Goal: Transaction & Acquisition: Purchase product/service

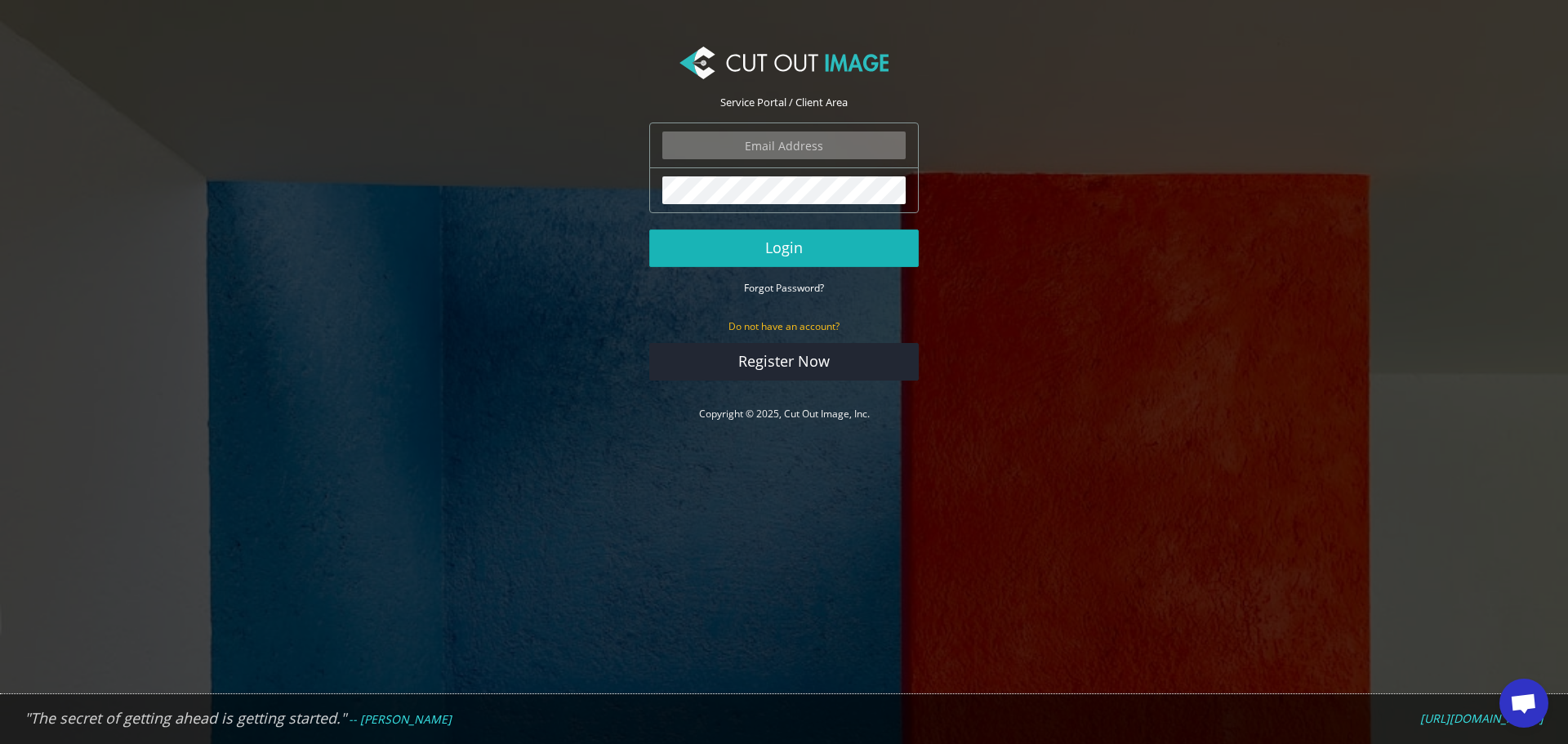
type input "f.brunner@pentagonsports.de"
click at [810, 246] on button "Login" at bounding box center [784, 248] width 269 height 37
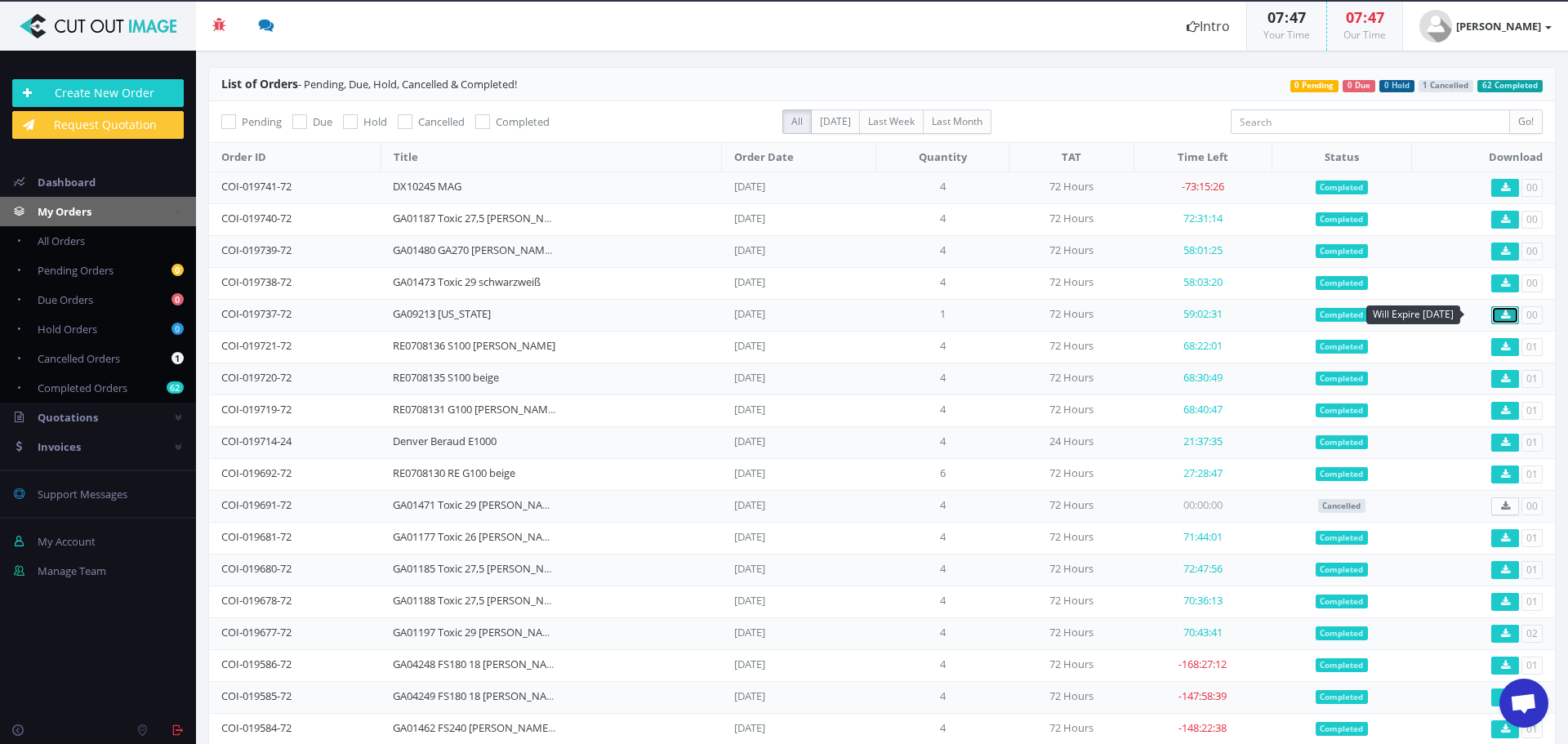
click at [1503, 317] on link at bounding box center [1505, 315] width 28 height 18
click at [456, 313] on link "GA09213 [US_STATE]" at bounding box center [442, 313] width 98 height 14
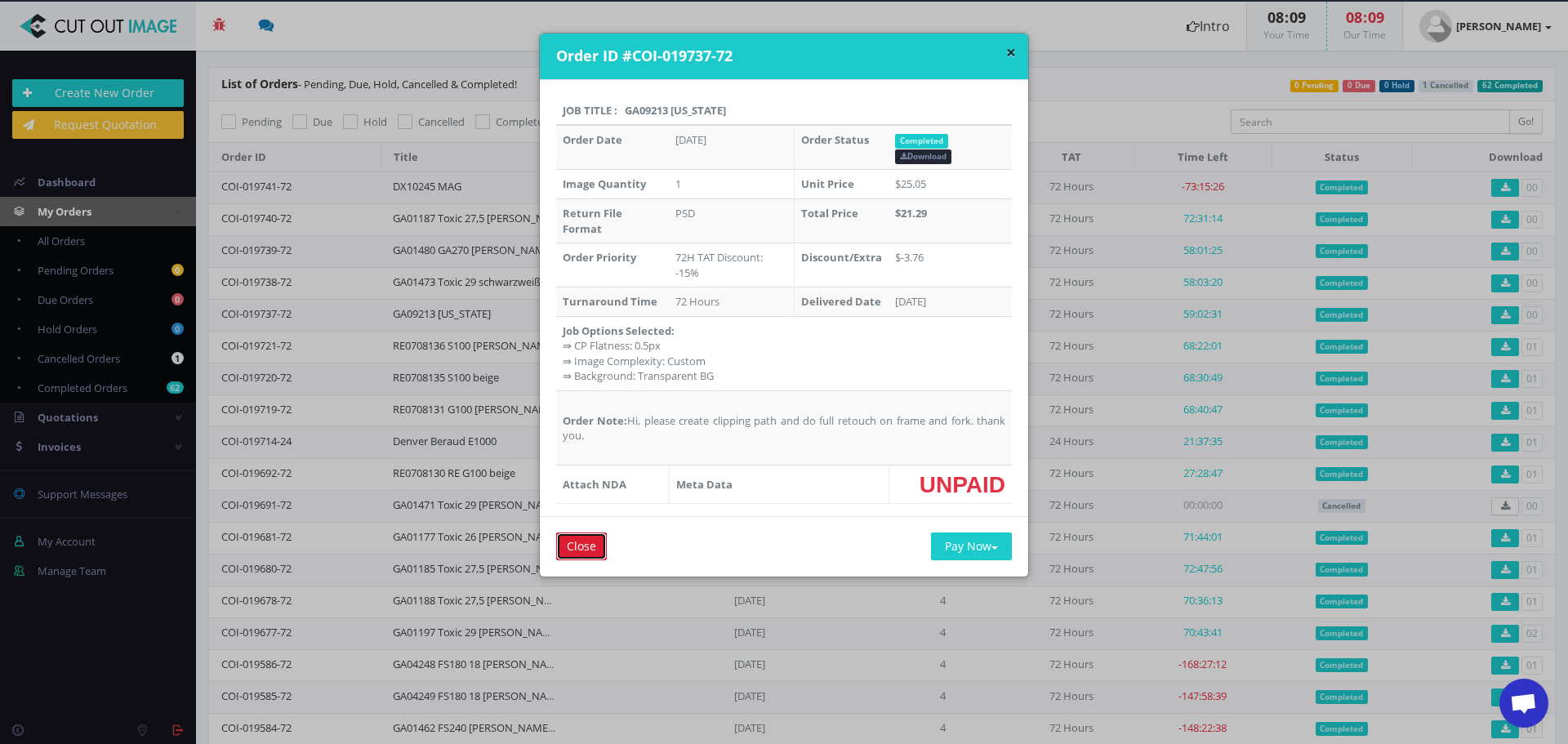
click at [582, 554] on input "Close" at bounding box center [581, 546] width 51 height 28
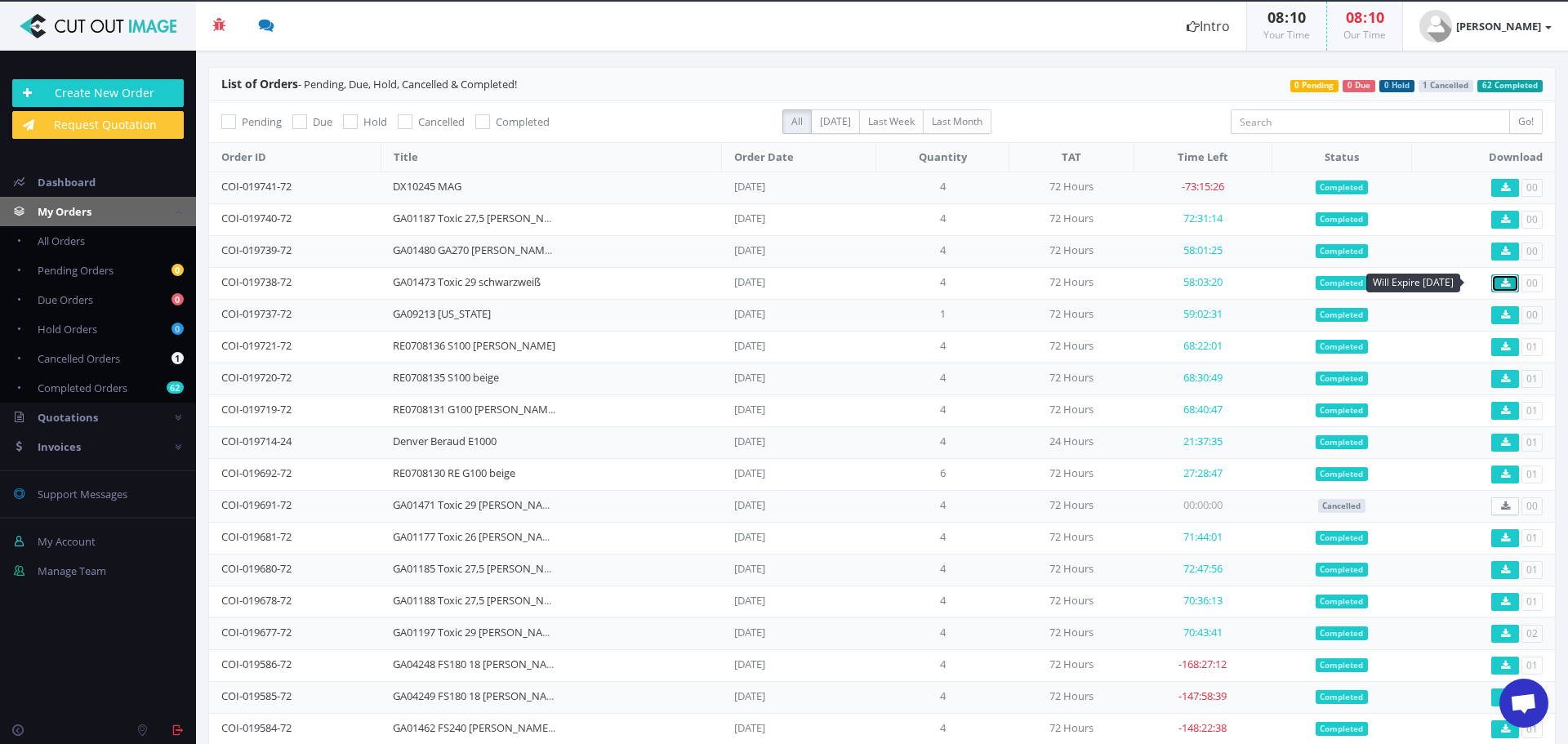
click at [1501, 284] on icon at bounding box center [1506, 283] width 9 height 10
click at [417, 285] on link "GA01473 Toxic 29 schwarzweiß" at bounding box center [466, 282] width 148 height 14
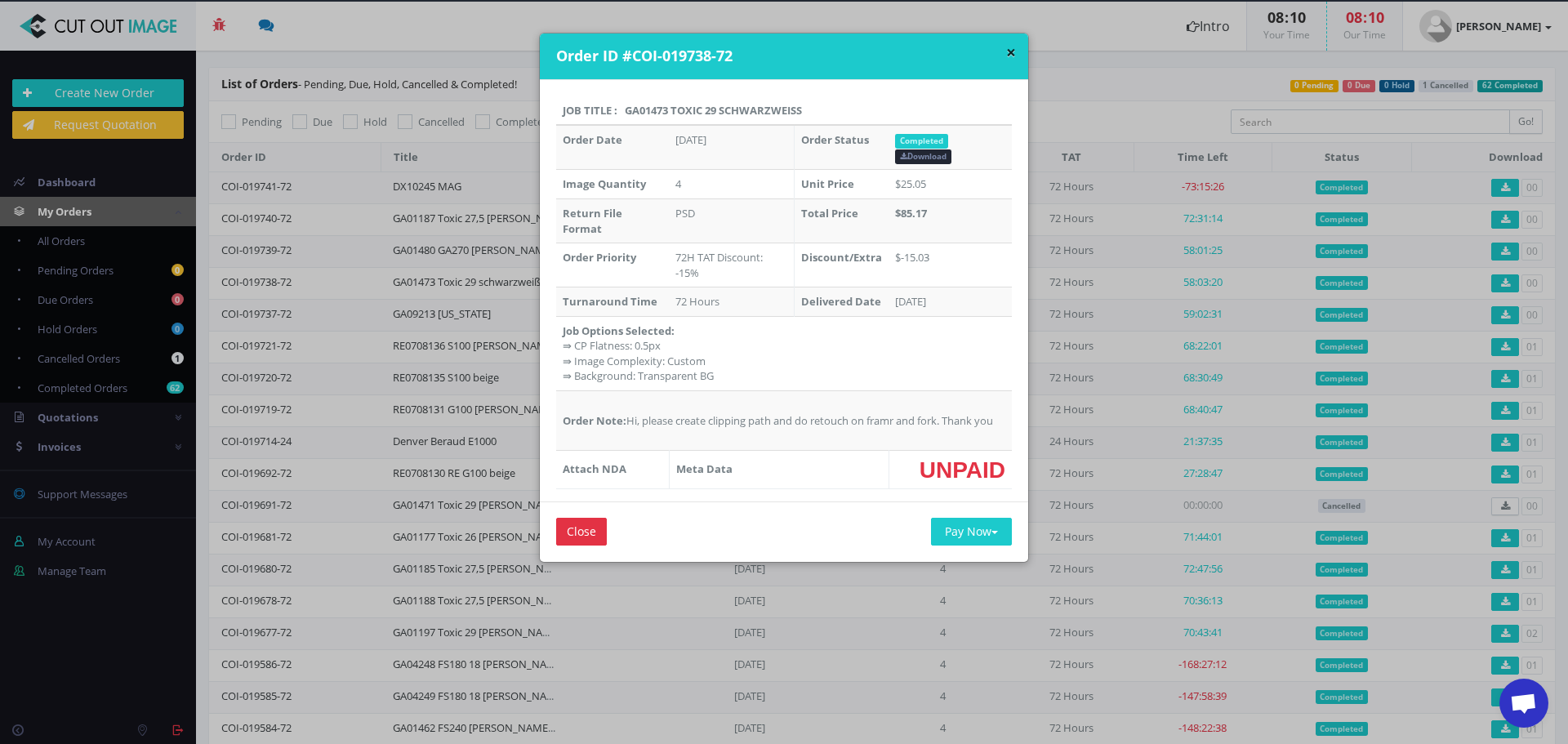
click at [648, 106] on th "Job Title : GA01473 Toxic 29 schwarzweiß" at bounding box center [783, 111] width 456 height 29
copy th "GA01473"
click at [586, 534] on input "Close" at bounding box center [581, 531] width 51 height 28
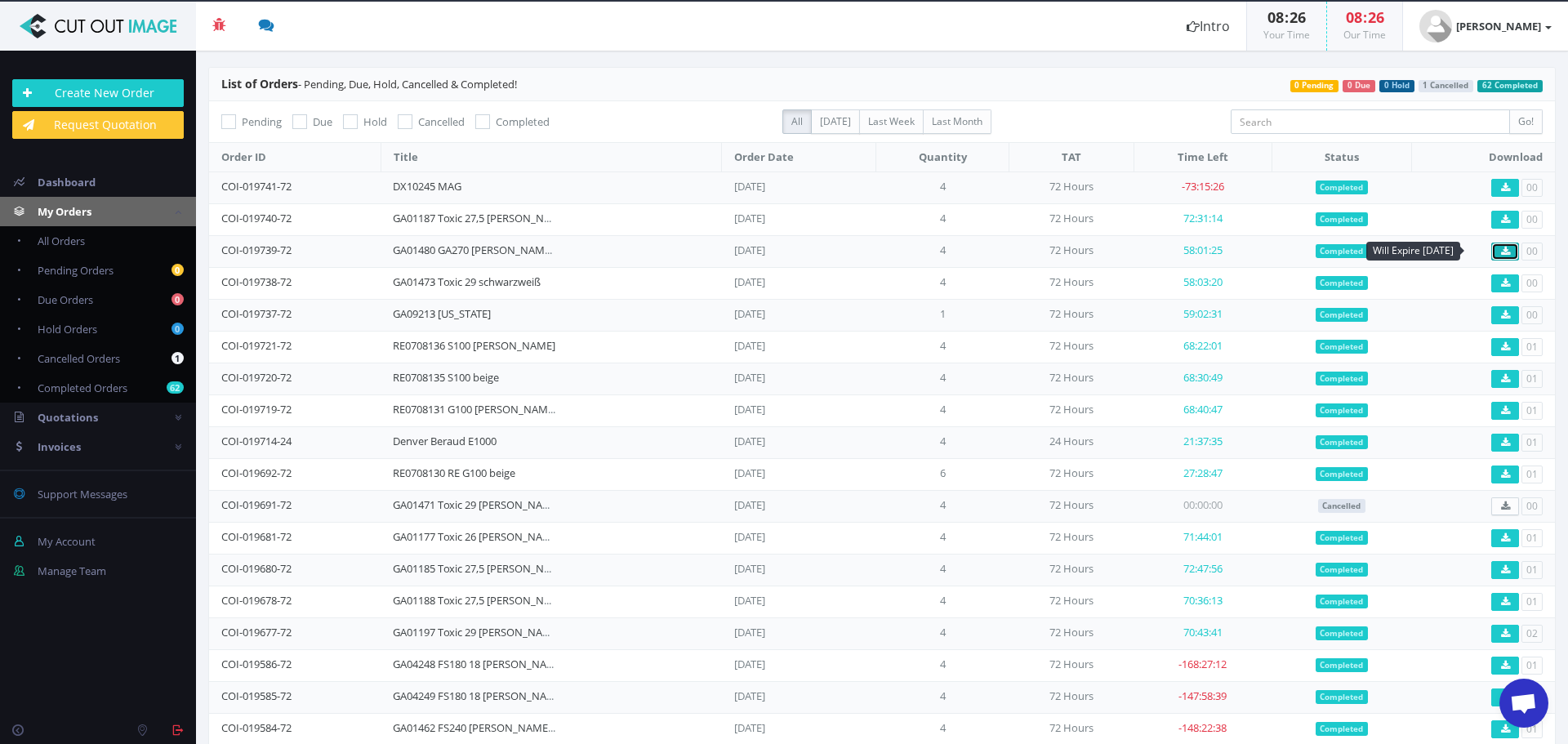
click at [1501, 252] on icon at bounding box center [1506, 251] width 9 height 10
click at [425, 251] on link "GA01480 GA270 [PERSON_NAME] grün" at bounding box center [485, 250] width 186 height 14
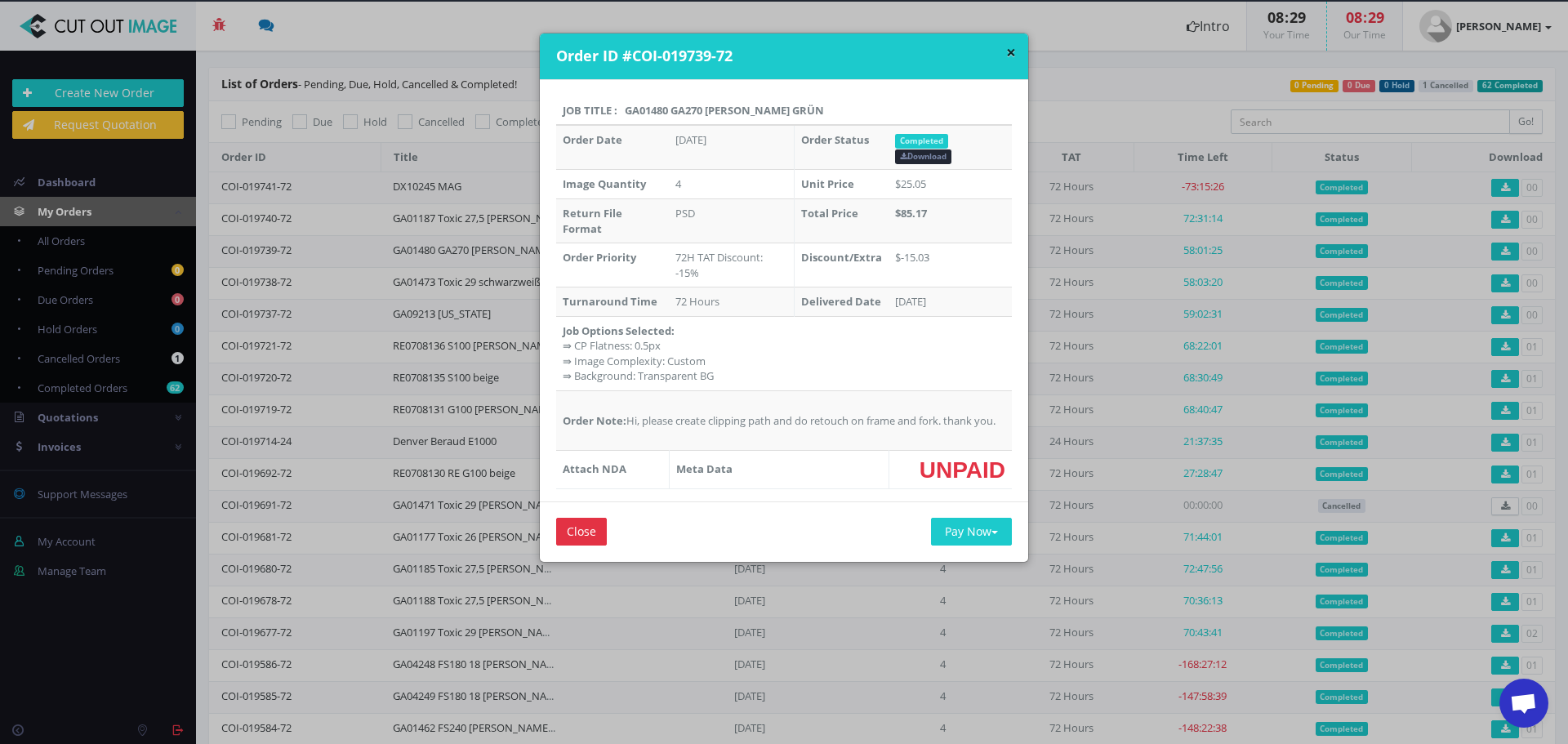
click at [652, 111] on th "Job Title : GA01480 GA270 schwarz grün" at bounding box center [783, 111] width 456 height 29
copy th "GA01480"
click at [1122, 53] on div "× Order ID #COI-019739-72 Job Title : GA01480 GA270 schwarz grün Order Date Oct…" at bounding box center [784, 372] width 1568 height 744
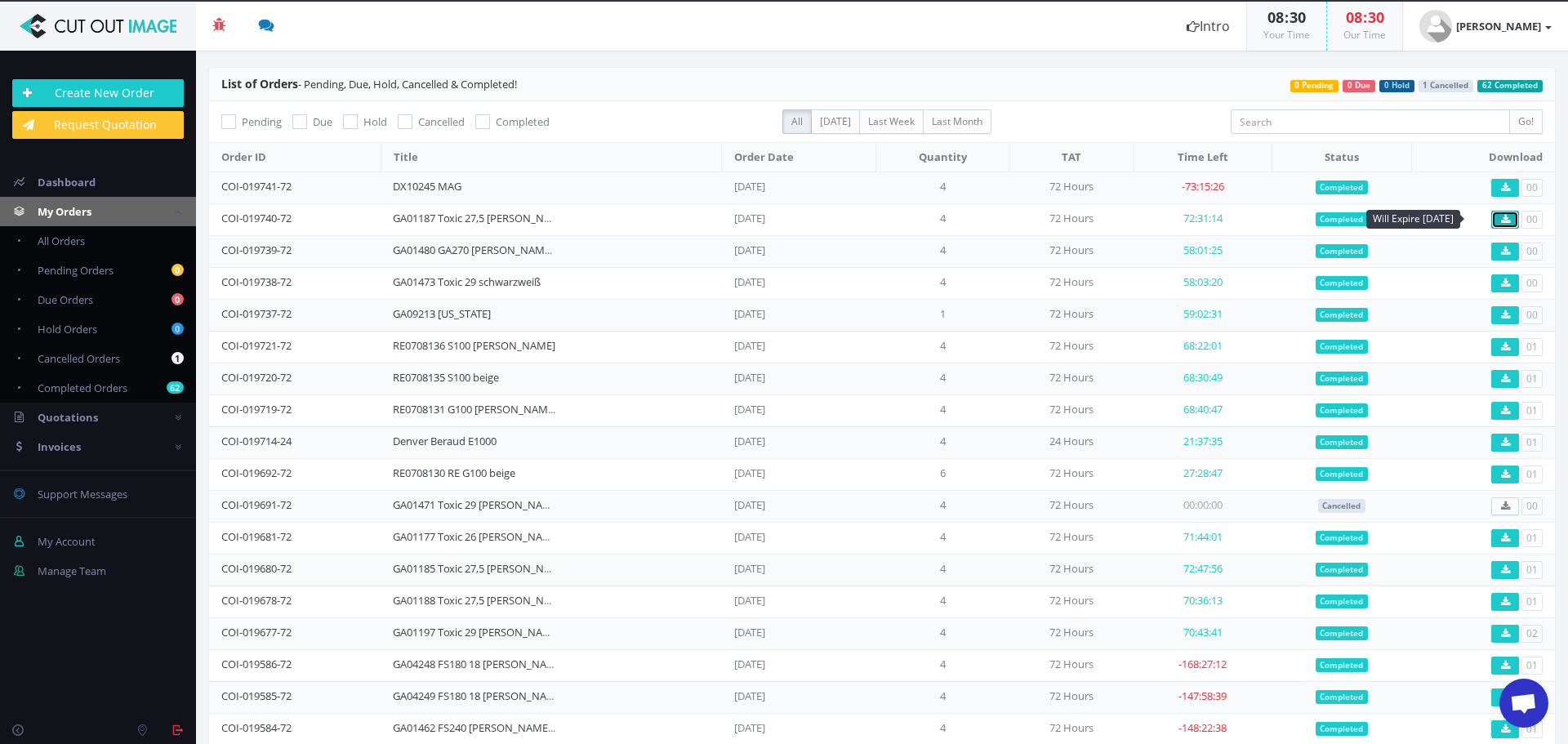
click at [1501, 219] on icon at bounding box center [1506, 219] width 9 height 10
click at [148, 98] on link "Create New Order" at bounding box center [98, 93] width 171 height 28
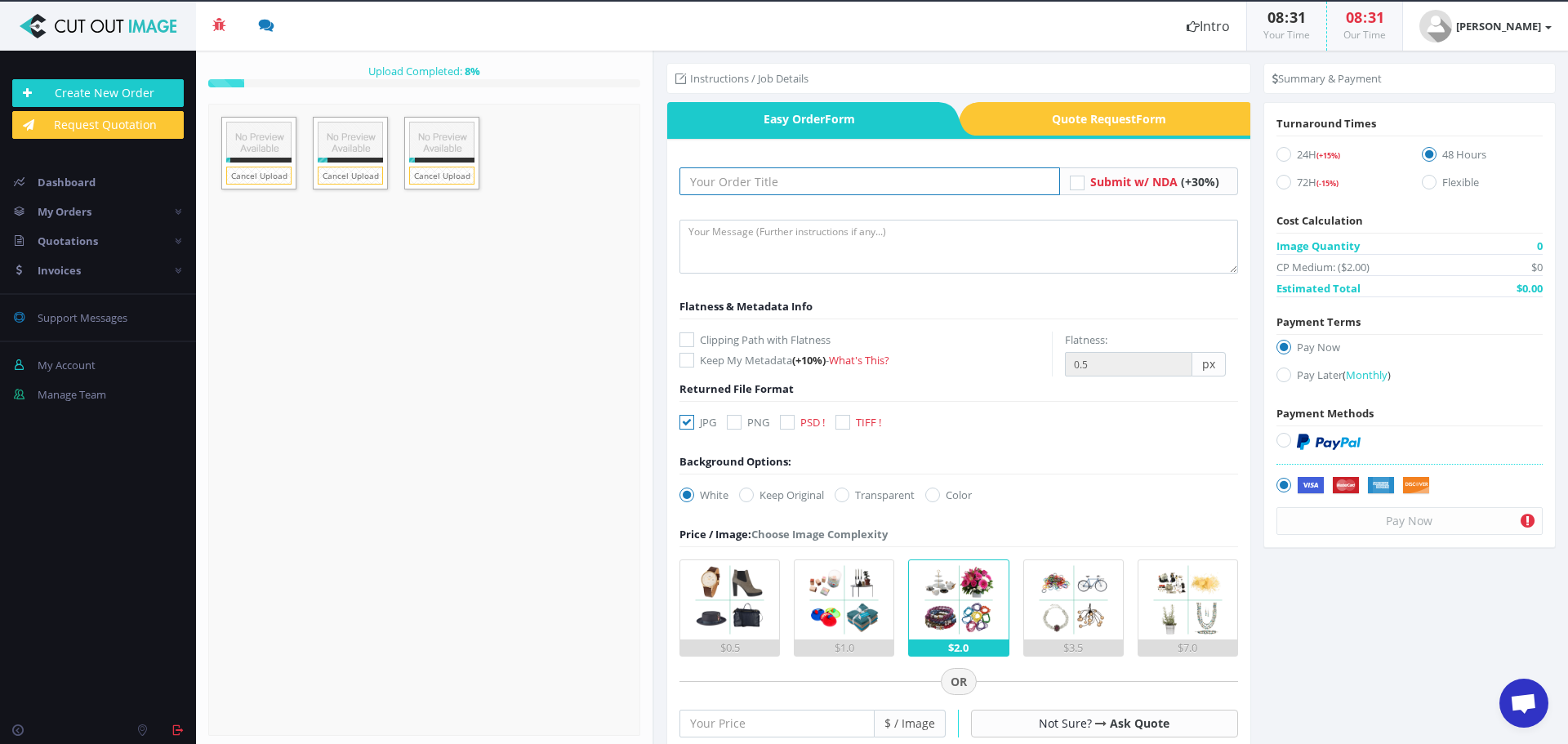
click at [895, 192] on input "text" at bounding box center [870, 181] width 381 height 28
paste input "GA09213 [PERSON_NAME] [US_STATE] dunkelgrau"
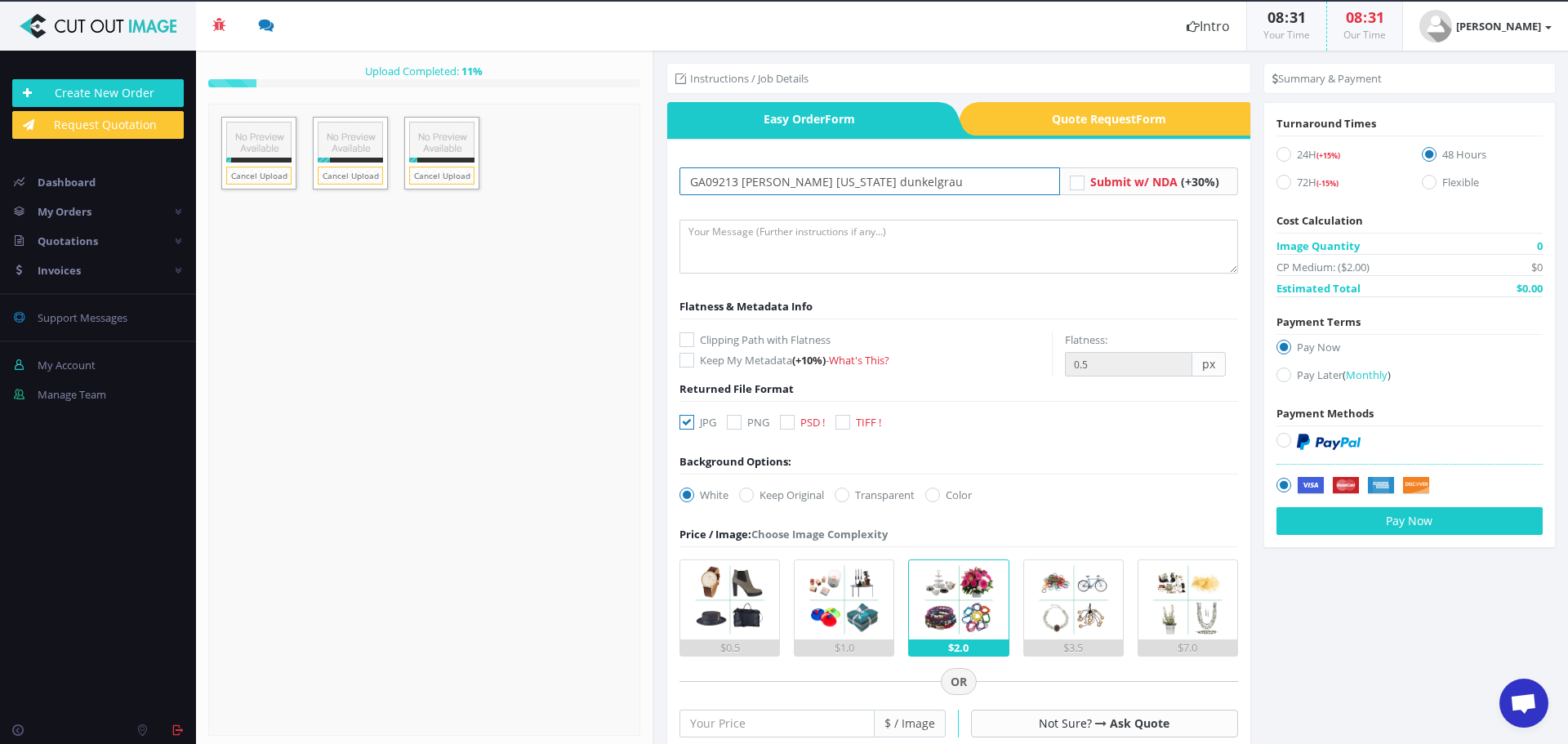
type input "GA09213 [PERSON_NAME] [US_STATE] dunkelgrau"
click at [914, 260] on textarea at bounding box center [959, 246] width 558 height 54
type textarea "Hi, please create clipping path and do retouch on frame."
click at [685, 331] on div "Clipping Path with Flatness Keep My Metadata (+10%) - What's This?" at bounding box center [865, 351] width 372 height 54
click at [690, 342] on icon at bounding box center [687, 340] width 14 height 14
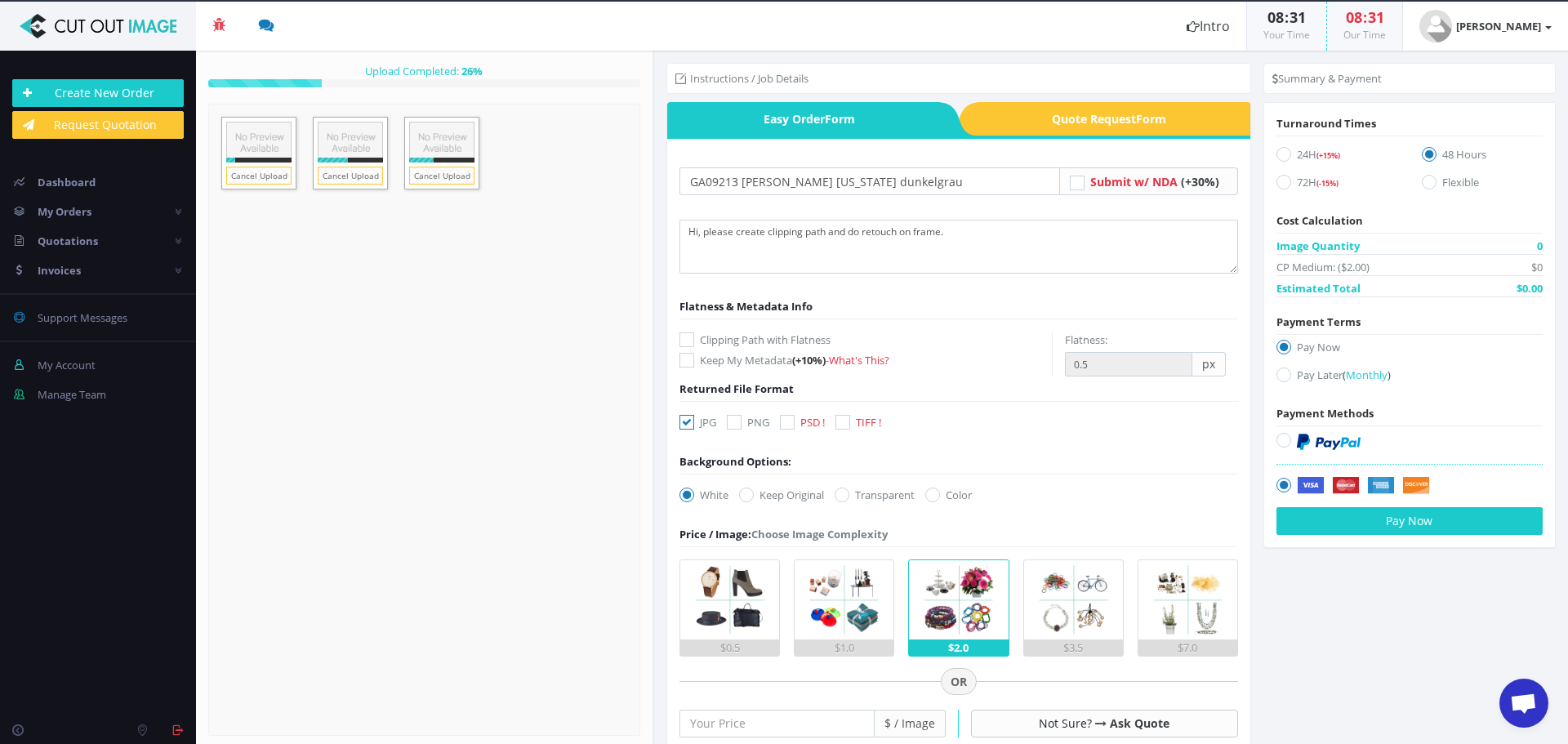
click at [690, 342] on input "Clipping Path with Flatness" at bounding box center [689, 340] width 11 height 11
checkbox input "true"
click at [684, 417] on icon at bounding box center [687, 422] width 14 height 14
click at [684, 417] on input "JPG" at bounding box center [689, 423] width 11 height 11
checkbox input "false"
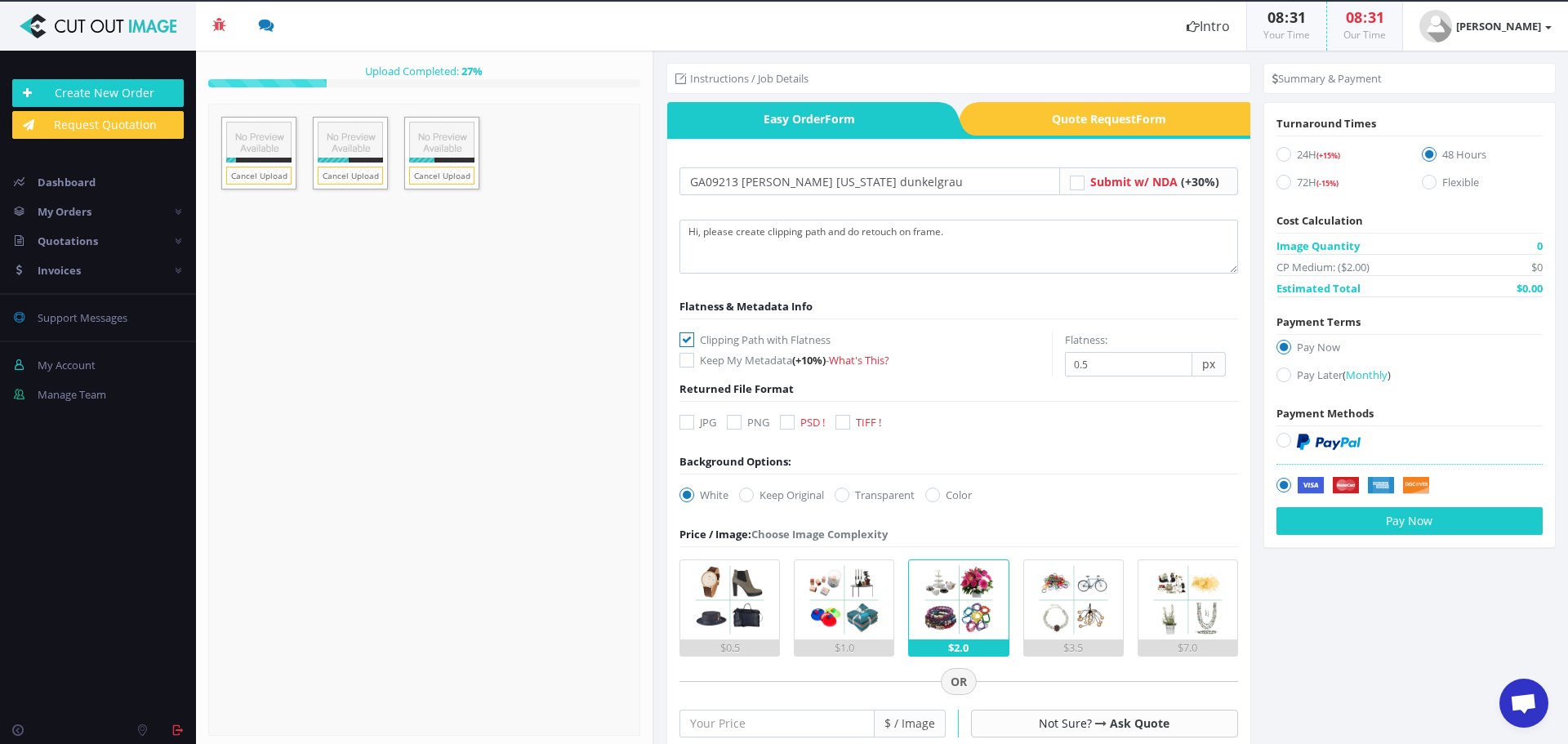
click at [787, 420] on icon at bounding box center [787, 422] width 14 height 14
click at [787, 420] on input "PSD !" at bounding box center [789, 423] width 11 height 11
checkbox input "true"
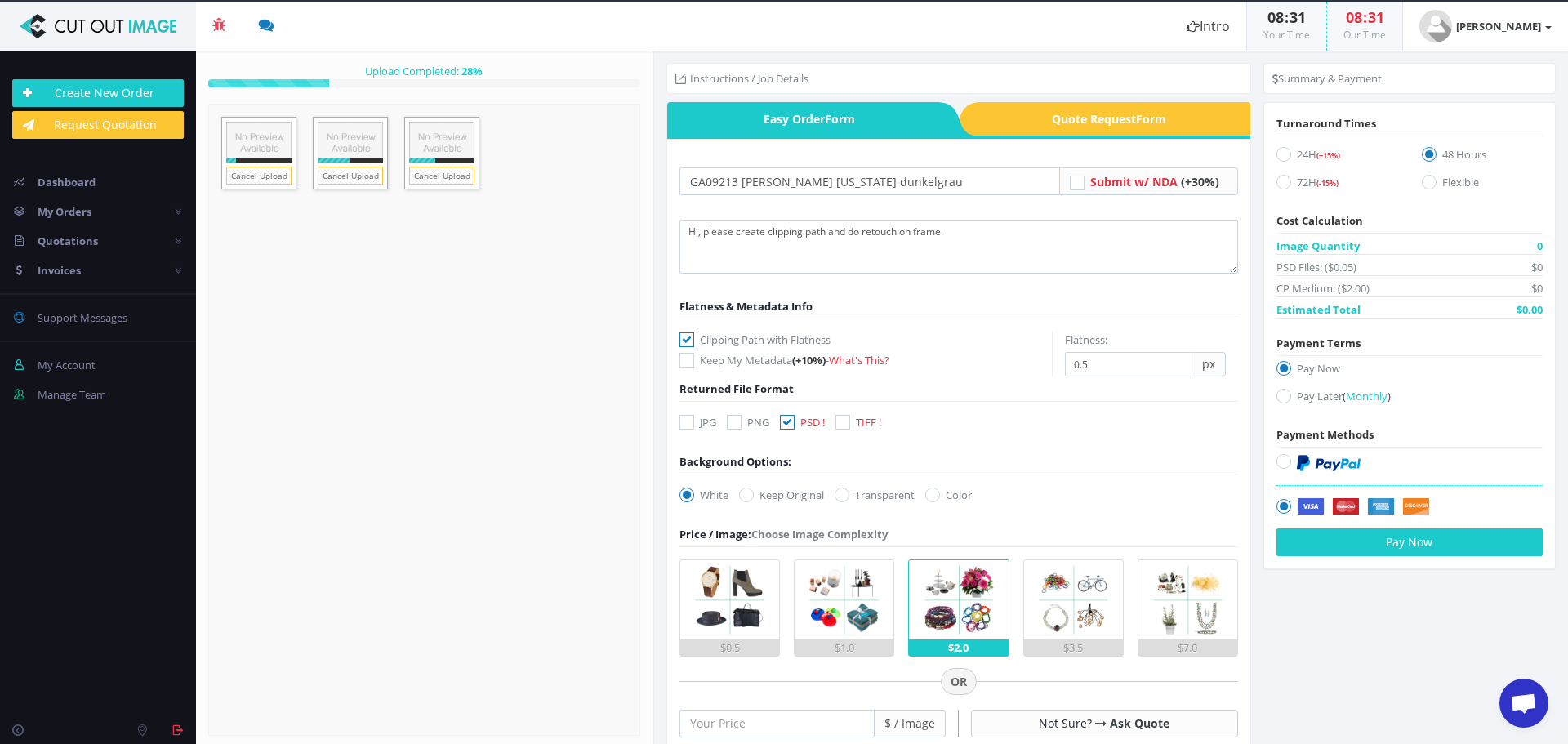
click at [849, 499] on icon at bounding box center [842, 495] width 14 height 14
click at [849, 499] on input "Transparent" at bounding box center [844, 495] width 11 height 11
radio input "true"
click at [763, 728] on input "number" at bounding box center [777, 723] width 195 height 28
type input "25"
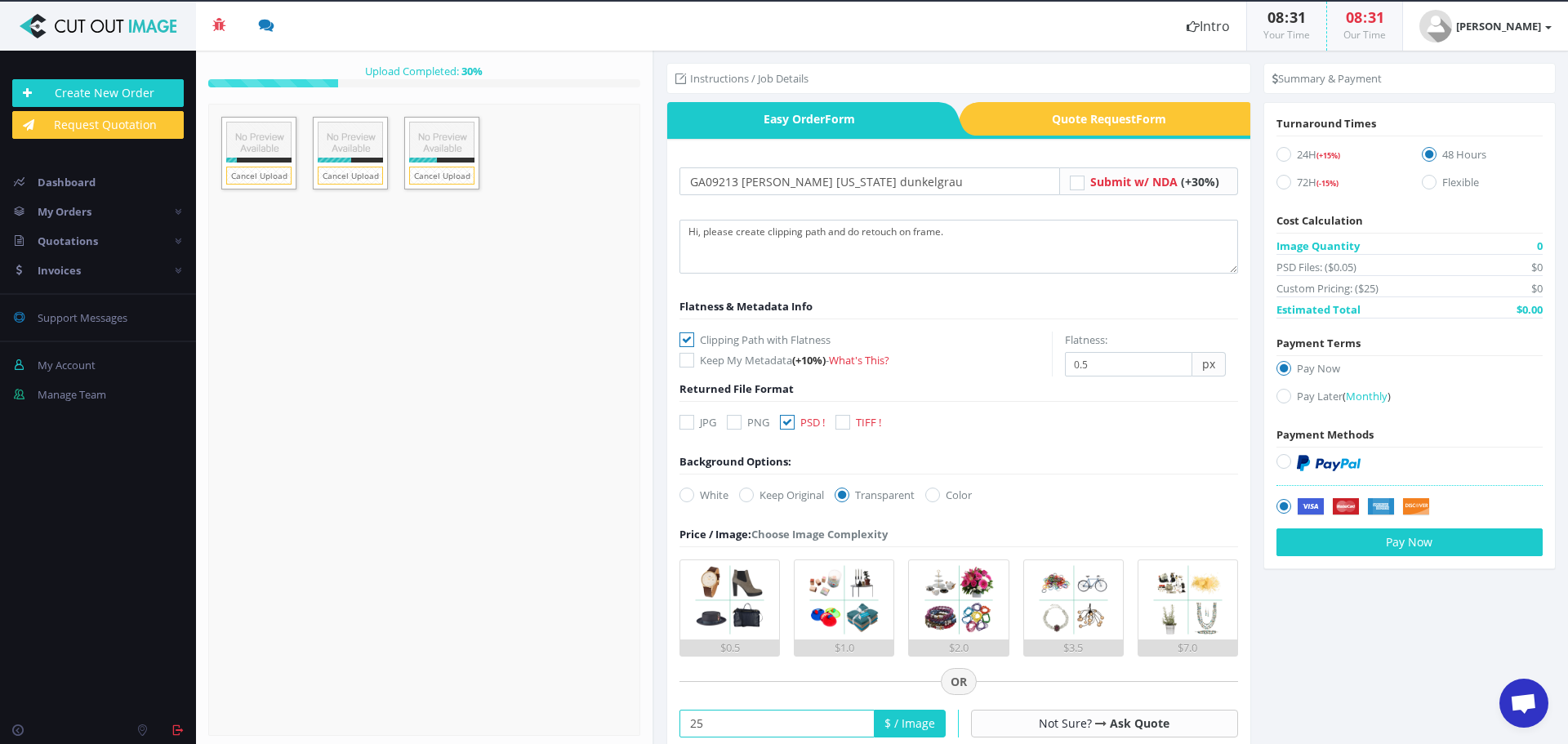
click at [1277, 184] on icon at bounding box center [1283, 182] width 14 height 14
click at [1281, 184] on input "72H (-15%)" at bounding box center [1286, 183] width 11 height 11
radio input "true"
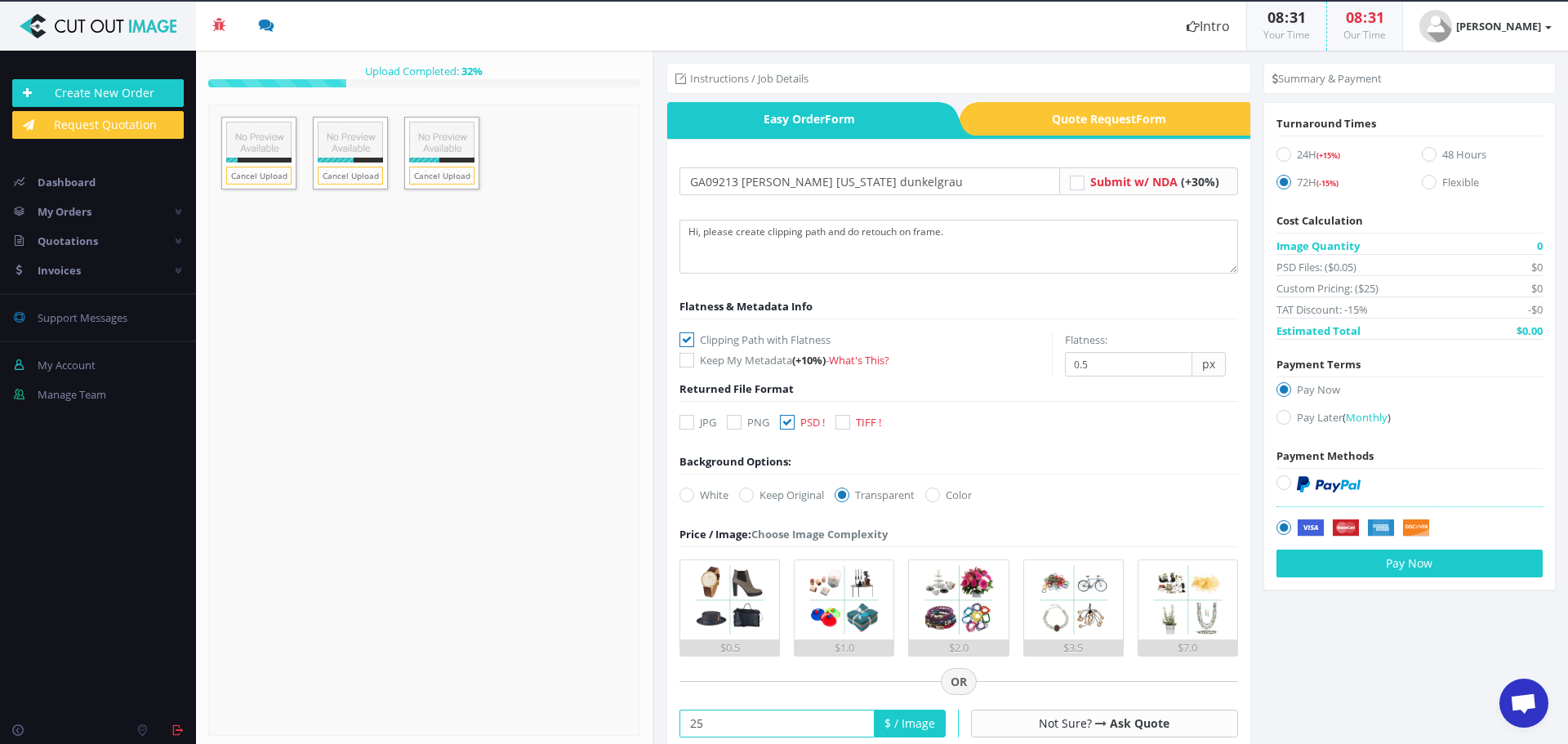
click at [1279, 416] on icon at bounding box center [1283, 417] width 14 height 14
click at [1281, 416] on input "Pay Later ( Monthly )" at bounding box center [1286, 417] width 11 height 11
radio input "true"
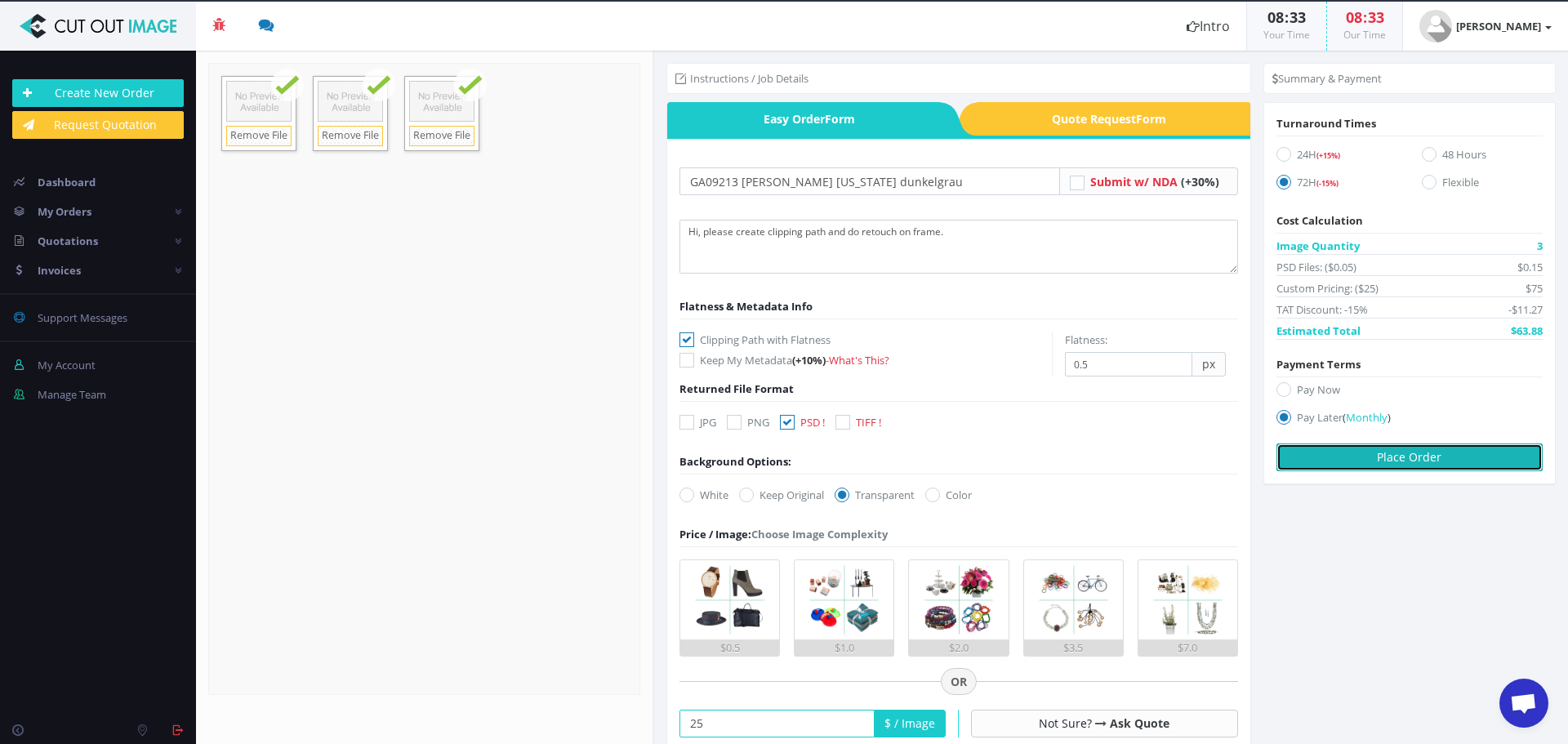
click at [1329, 459] on button "Place Order" at bounding box center [1409, 457] width 266 height 28
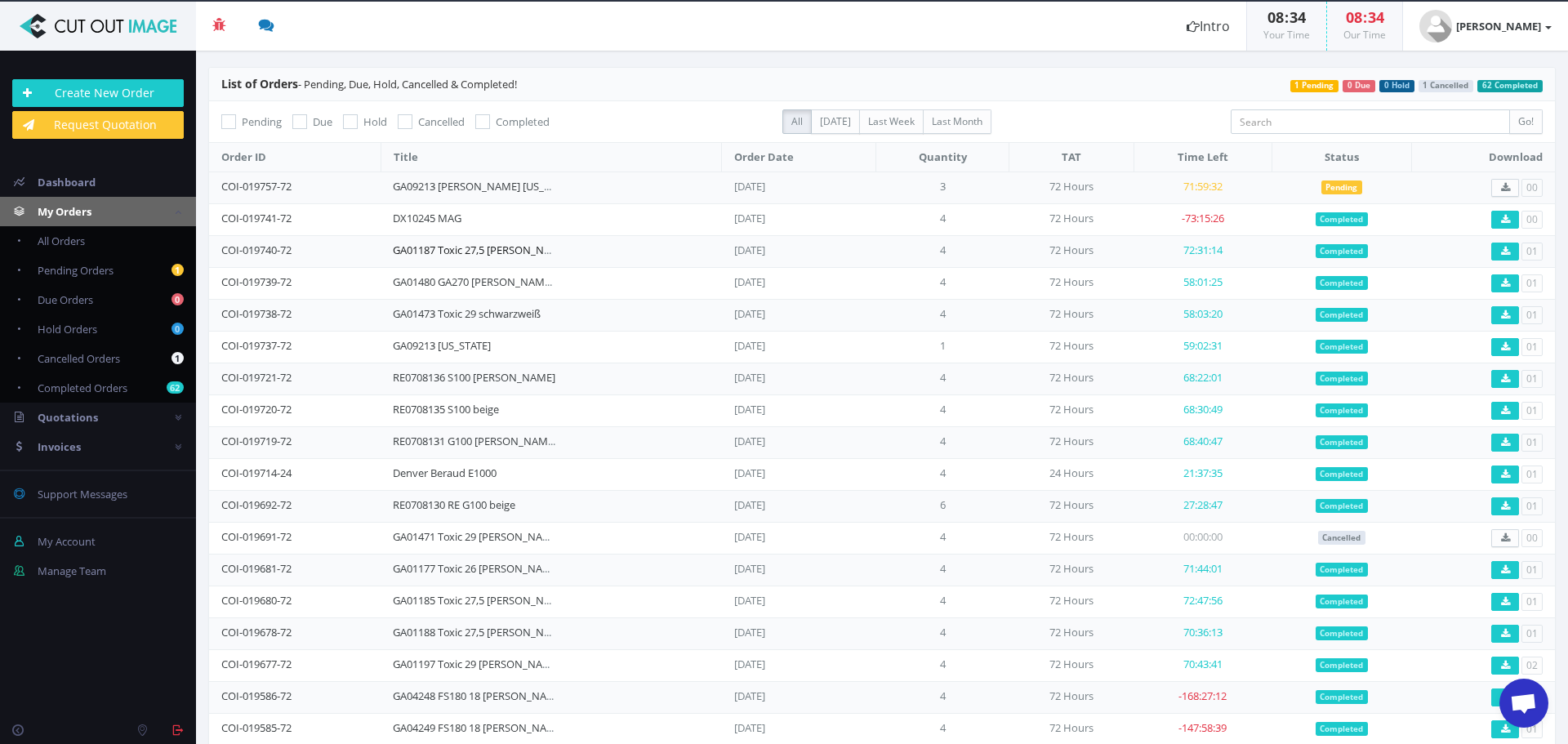
click at [441, 248] on link "GA01187 Toxic 27,5 [PERSON_NAME] khaki" at bounding box center [495, 250] width 205 height 14
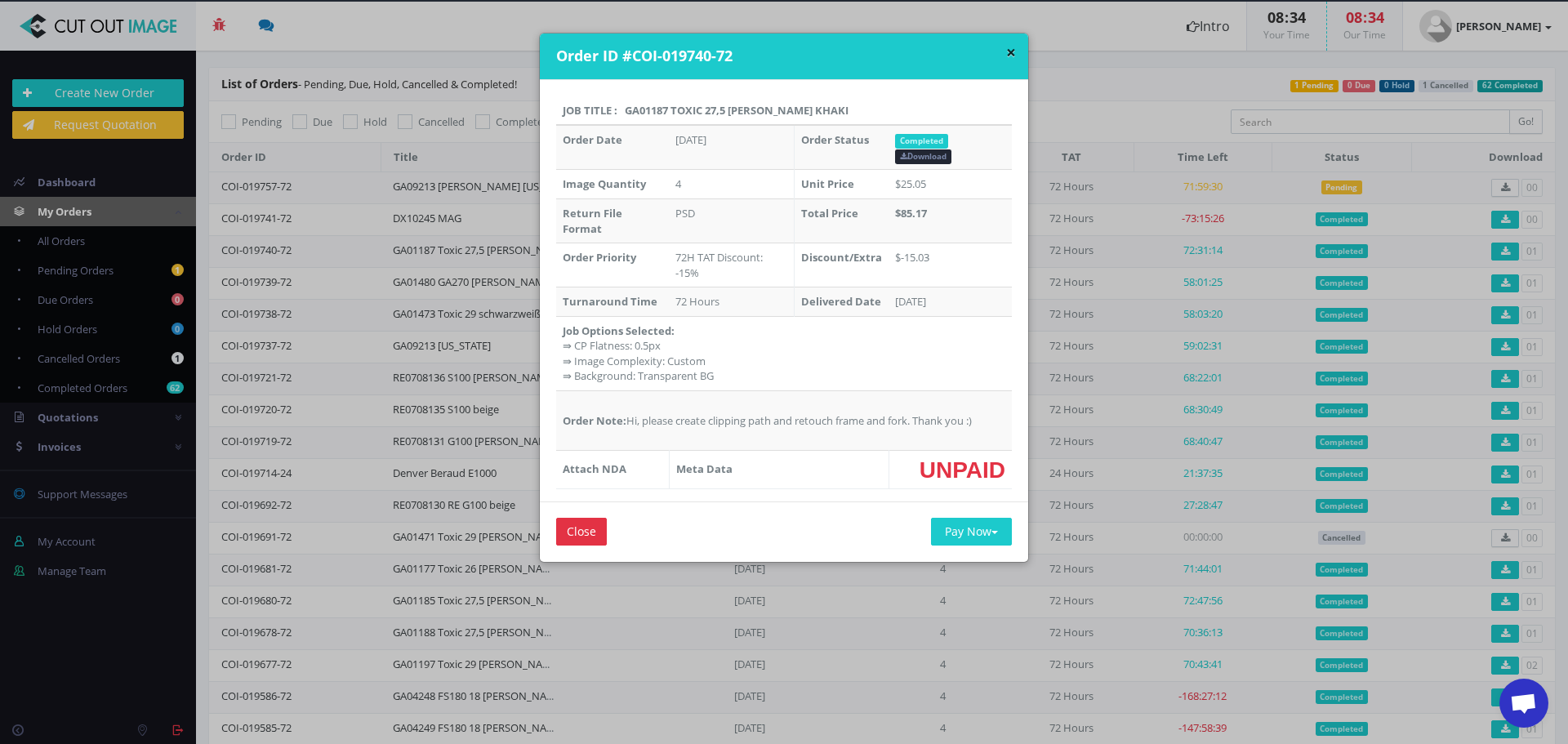
click at [639, 108] on th "Job Title : GA01187 Toxic 27,5 [PERSON_NAME] khaki" at bounding box center [783, 111] width 456 height 29
copy th "GA01187"
click at [674, 667] on div "× Order ID #COI-019740-72 Job Title : GA01187 Toxic 27,5 [PERSON_NAME] khaki Or…" at bounding box center [784, 372] width 1568 height 744
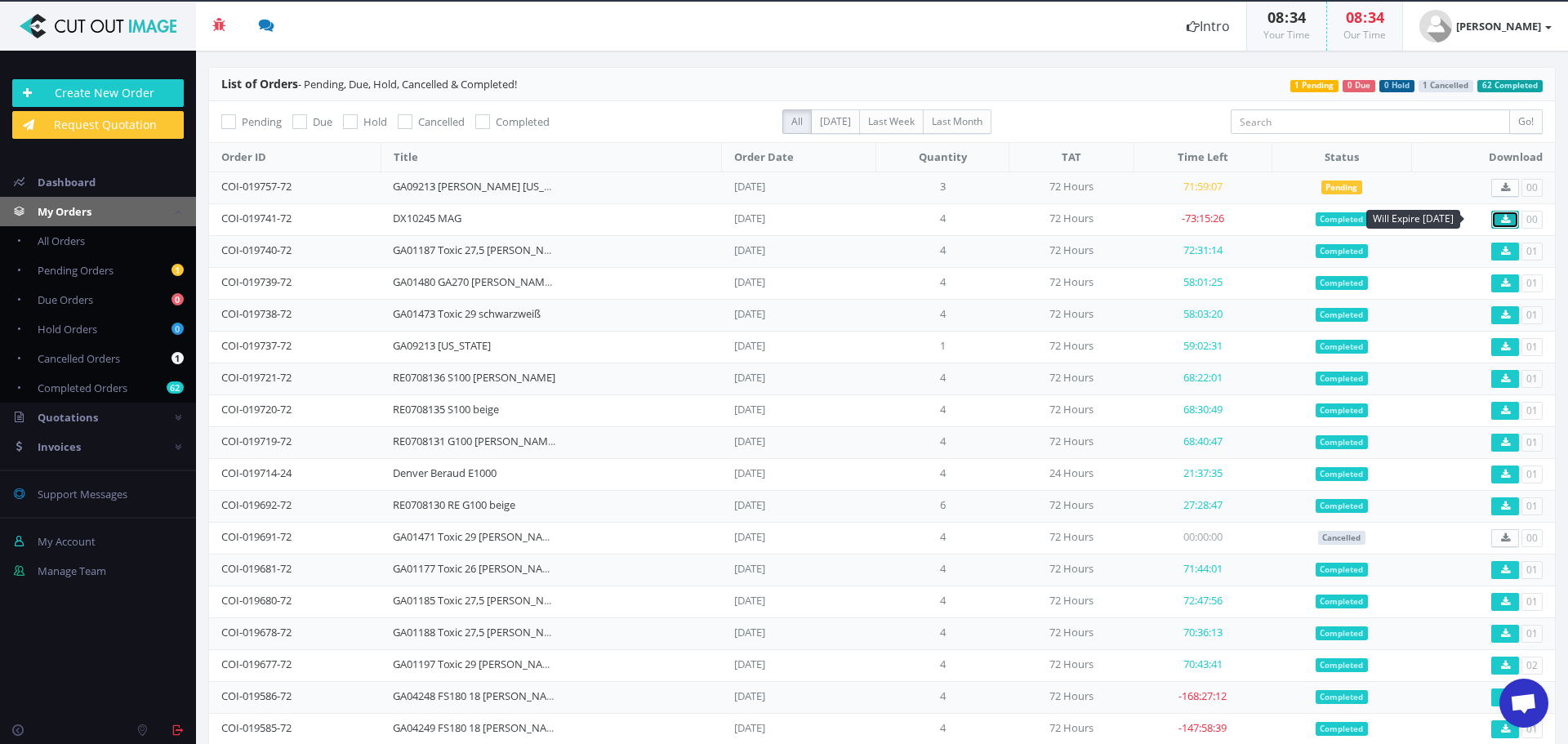
click at [1501, 221] on icon at bounding box center [1506, 219] width 9 height 10
